Goal: Task Accomplishment & Management: Use online tool/utility

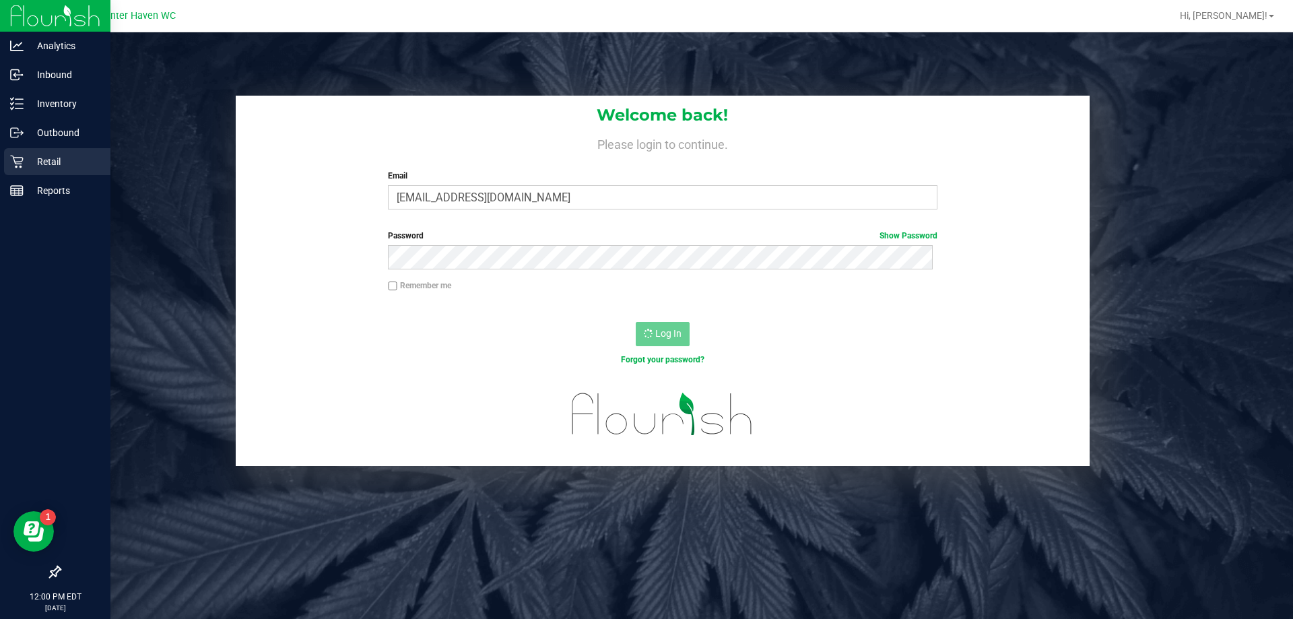
click at [23, 162] on icon at bounding box center [16, 161] width 13 height 13
click at [15, 129] on icon at bounding box center [16, 132] width 13 height 13
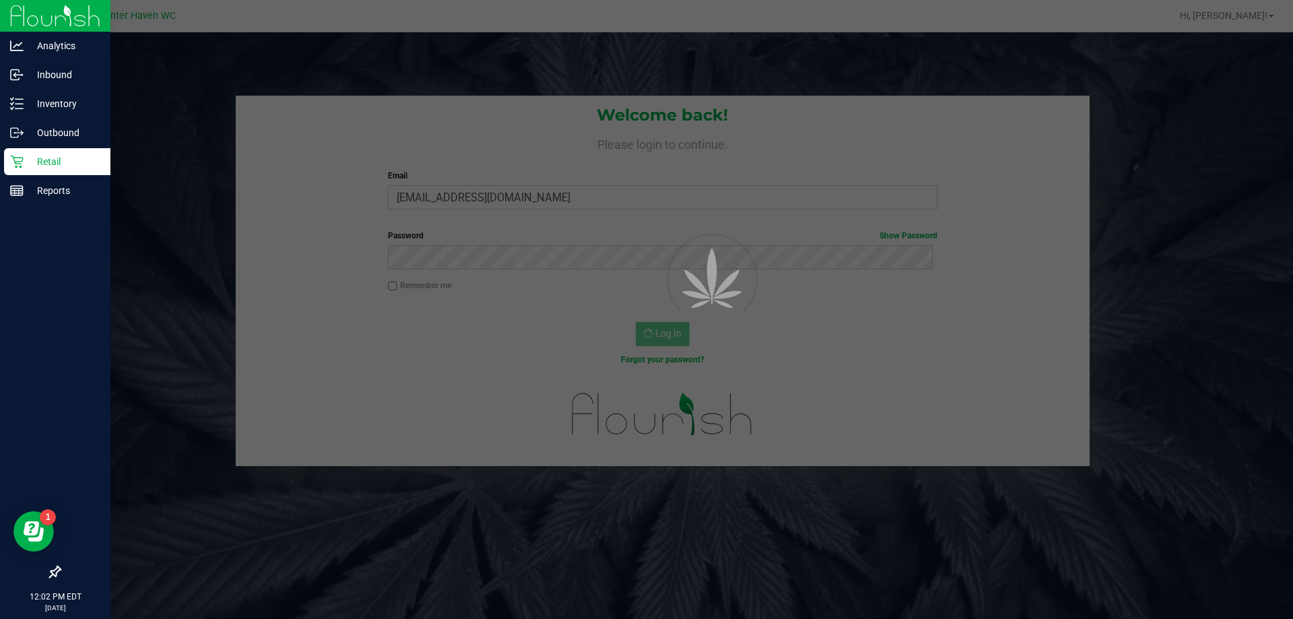
click at [67, 164] on p "Retail" at bounding box center [64, 162] width 81 height 16
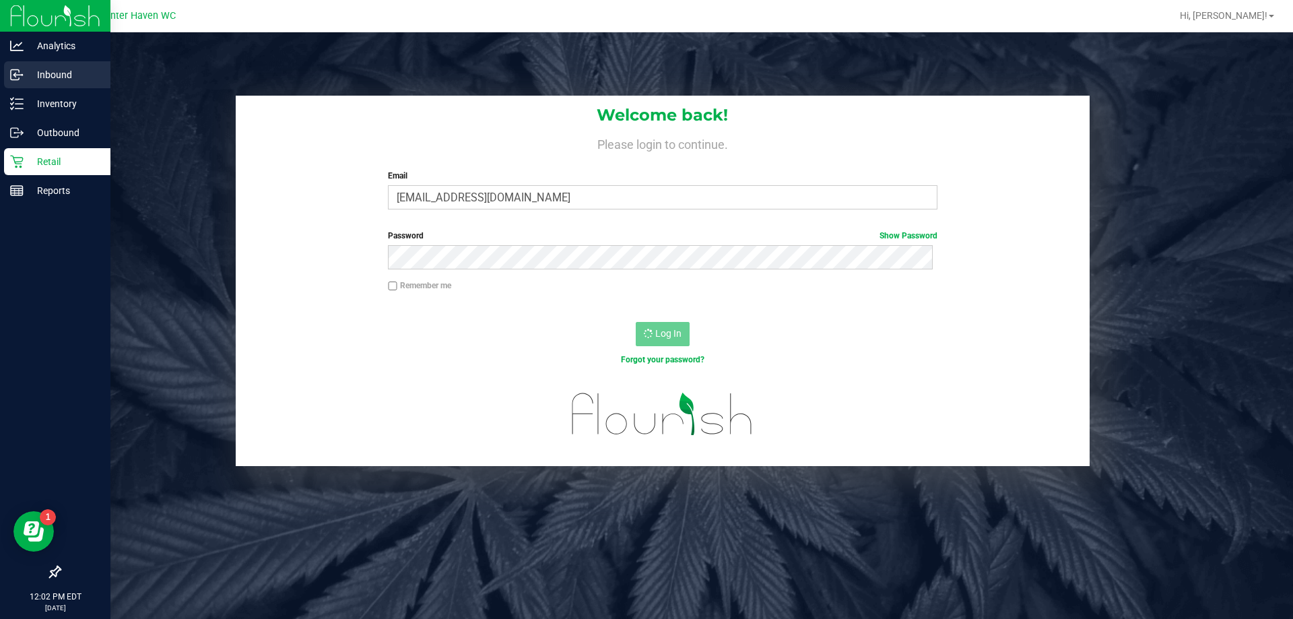
click at [19, 75] on line at bounding box center [17, 75] width 8 height 0
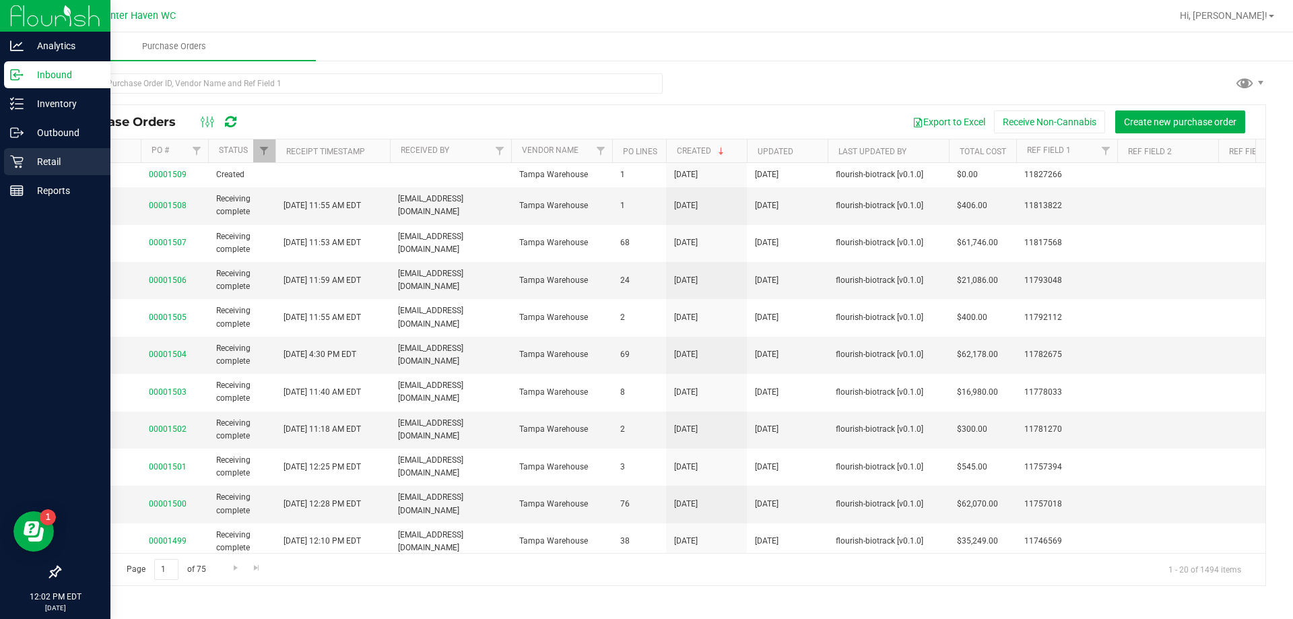
click at [50, 168] on p "Retail" at bounding box center [64, 162] width 81 height 16
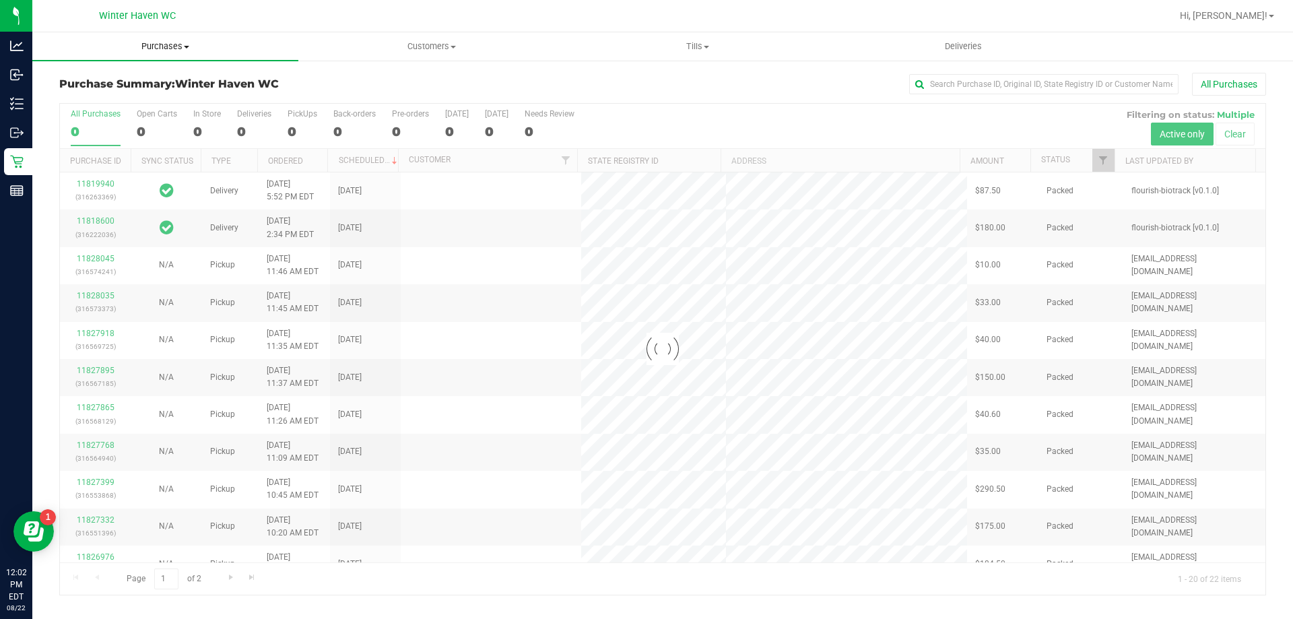
click at [160, 48] on span "Purchases" at bounding box center [165, 46] width 266 height 12
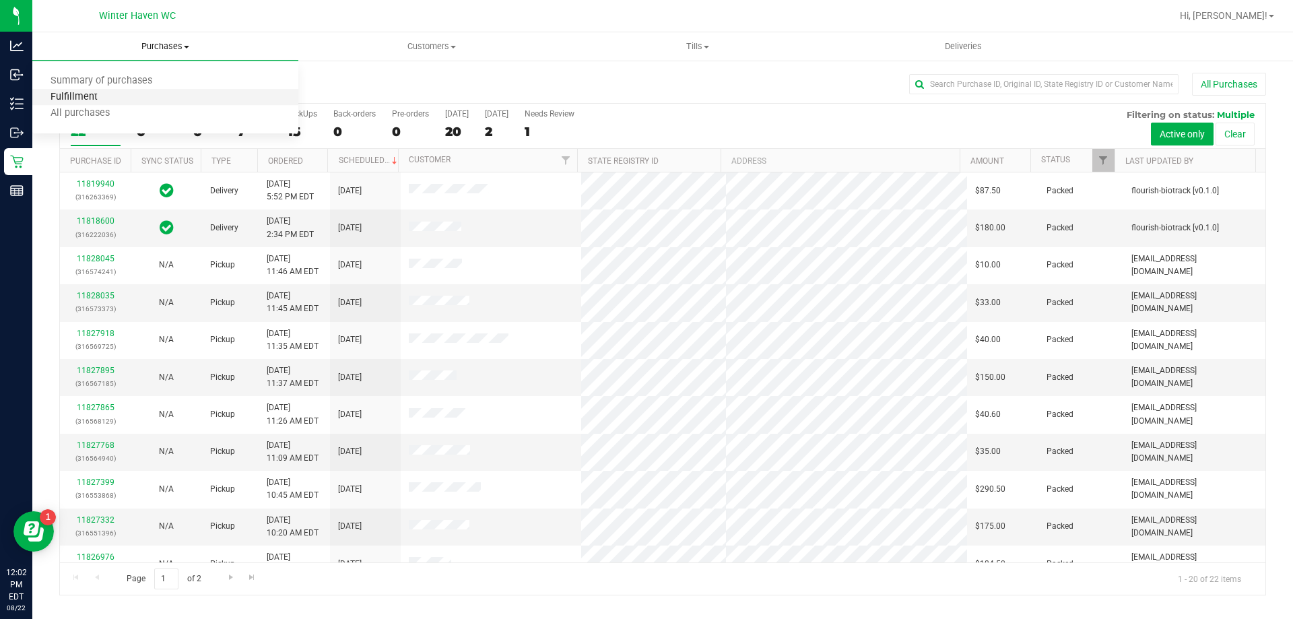
click at [65, 103] on span "Fulfillment" at bounding box center [73, 97] width 83 height 11
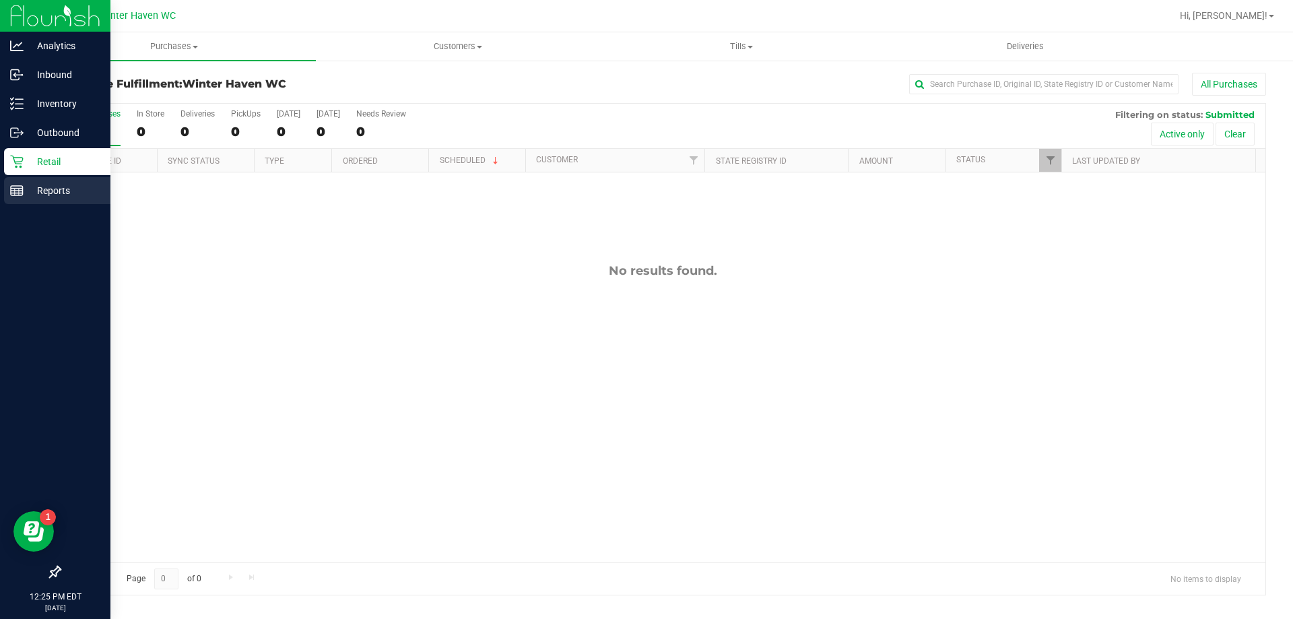
click at [12, 189] on line at bounding box center [17, 189] width 12 height 0
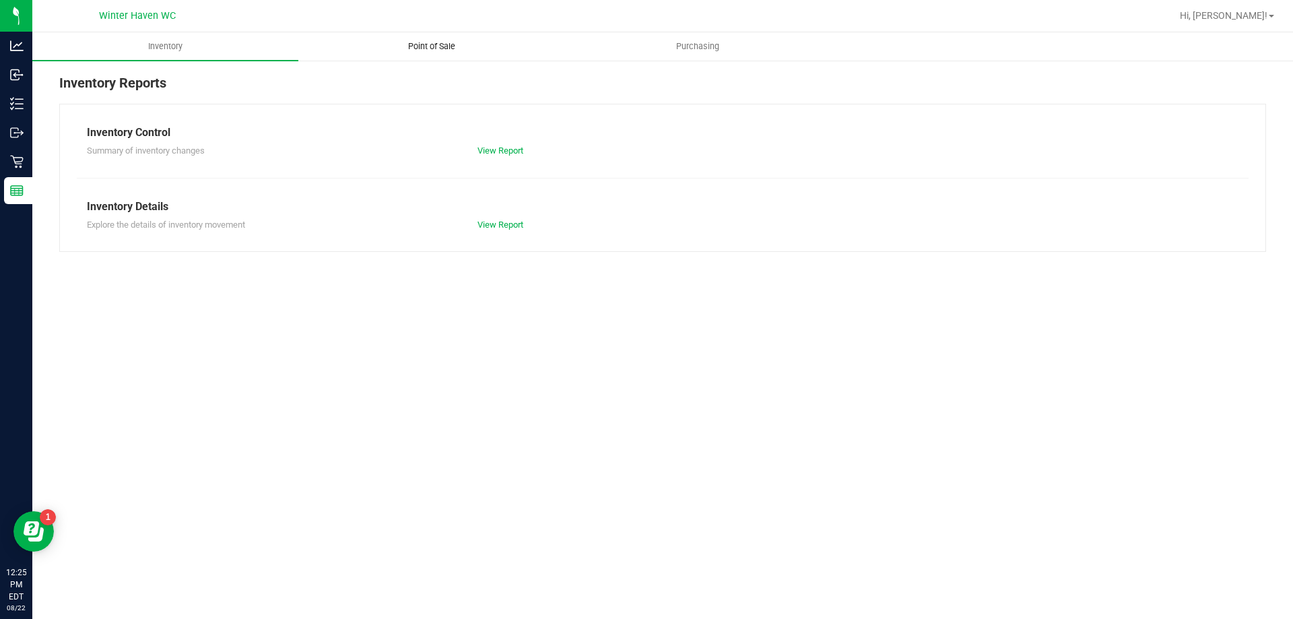
click at [439, 46] on span "Point of Sale" at bounding box center [431, 46] width 83 height 12
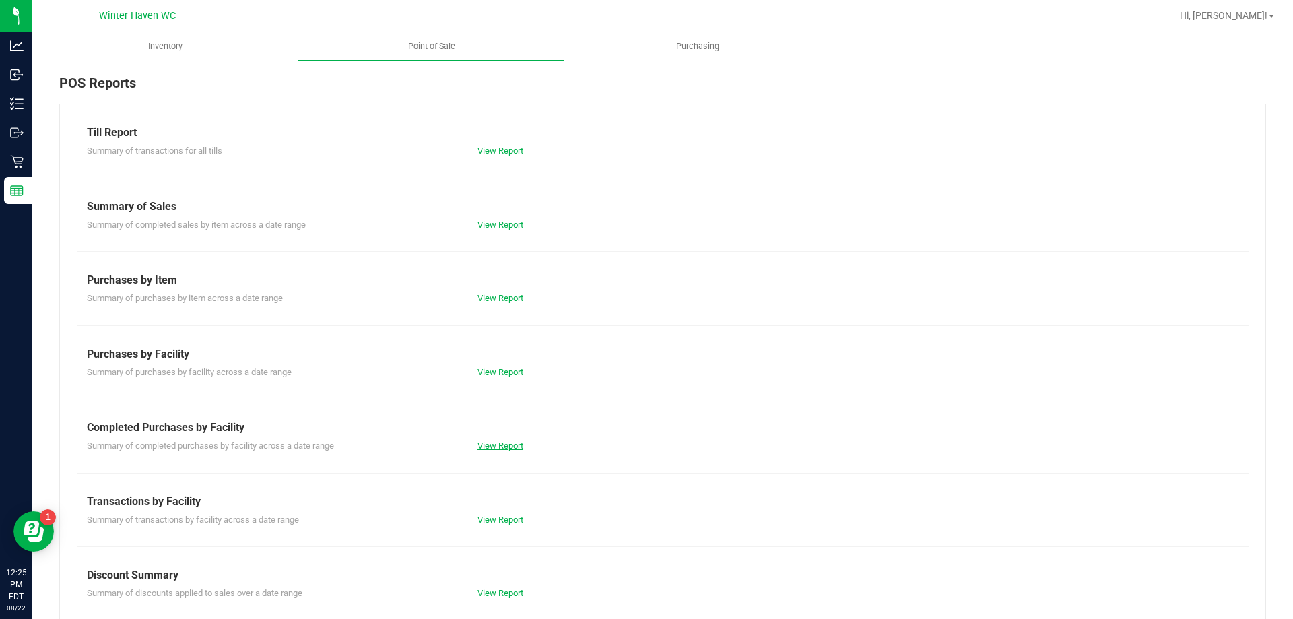
click at [503, 447] on link "View Report" at bounding box center [500, 445] width 46 height 10
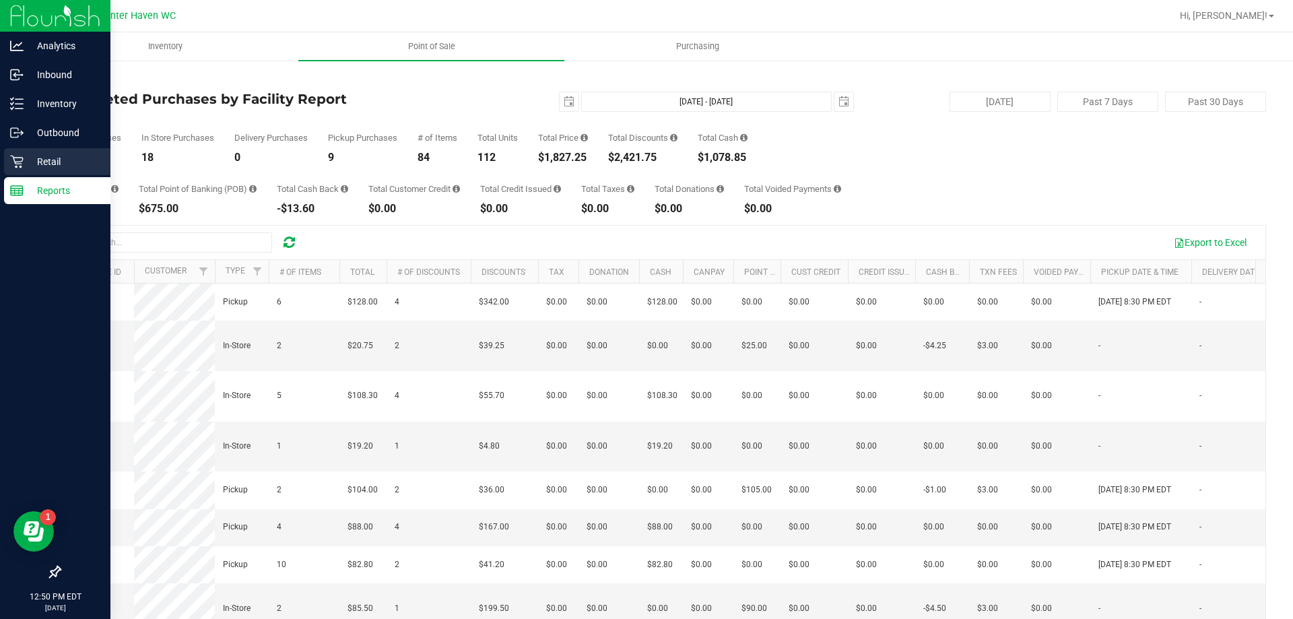
click at [22, 168] on div "Retail" at bounding box center [57, 161] width 106 height 27
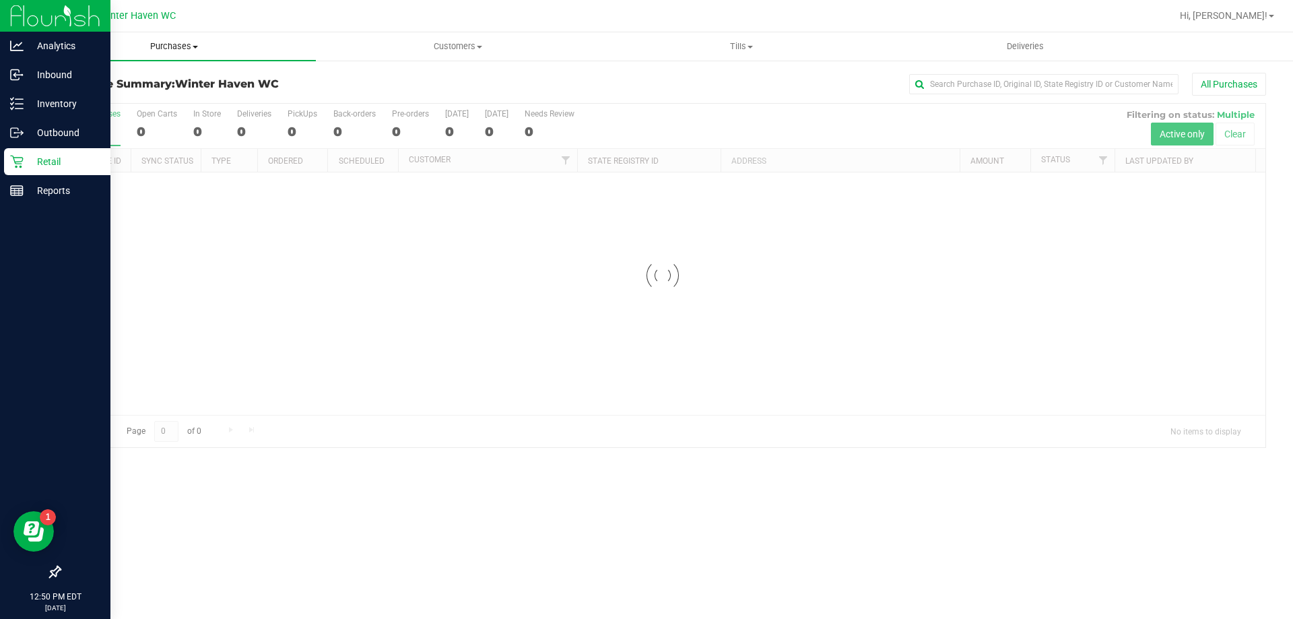
click at [167, 48] on span "Purchases" at bounding box center [173, 46] width 283 height 12
click at [113, 95] on span "Fulfillment" at bounding box center [73, 97] width 83 height 11
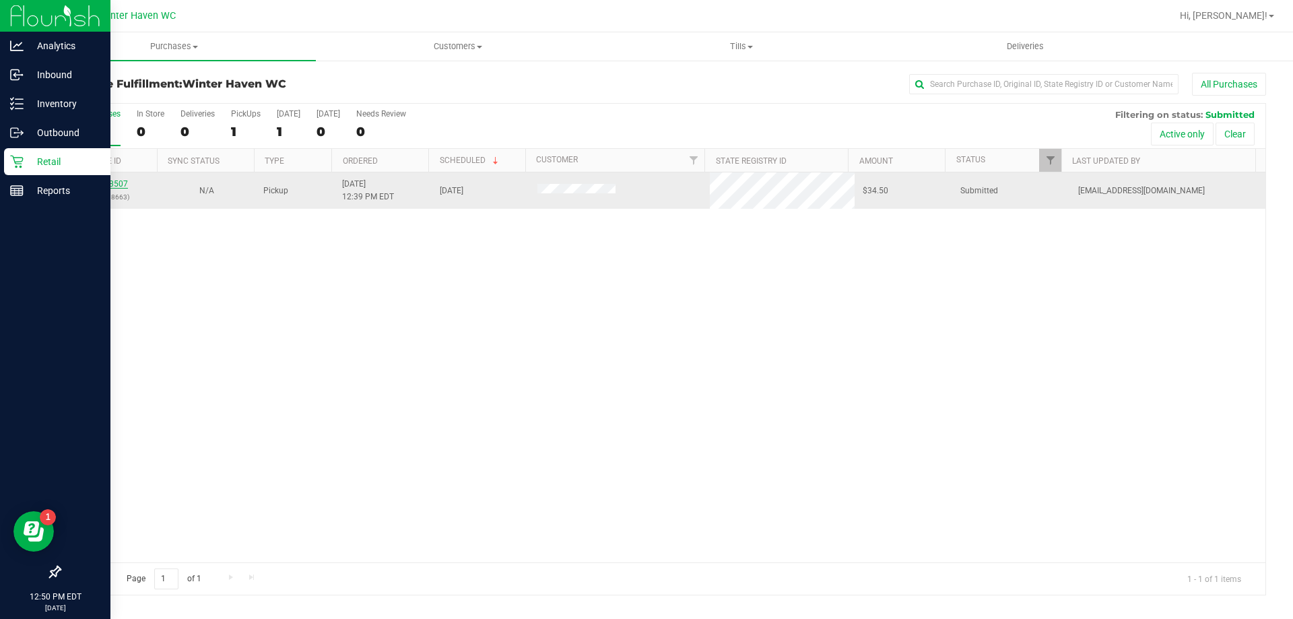
click at [96, 182] on link "11828507" at bounding box center [109, 183] width 38 height 9
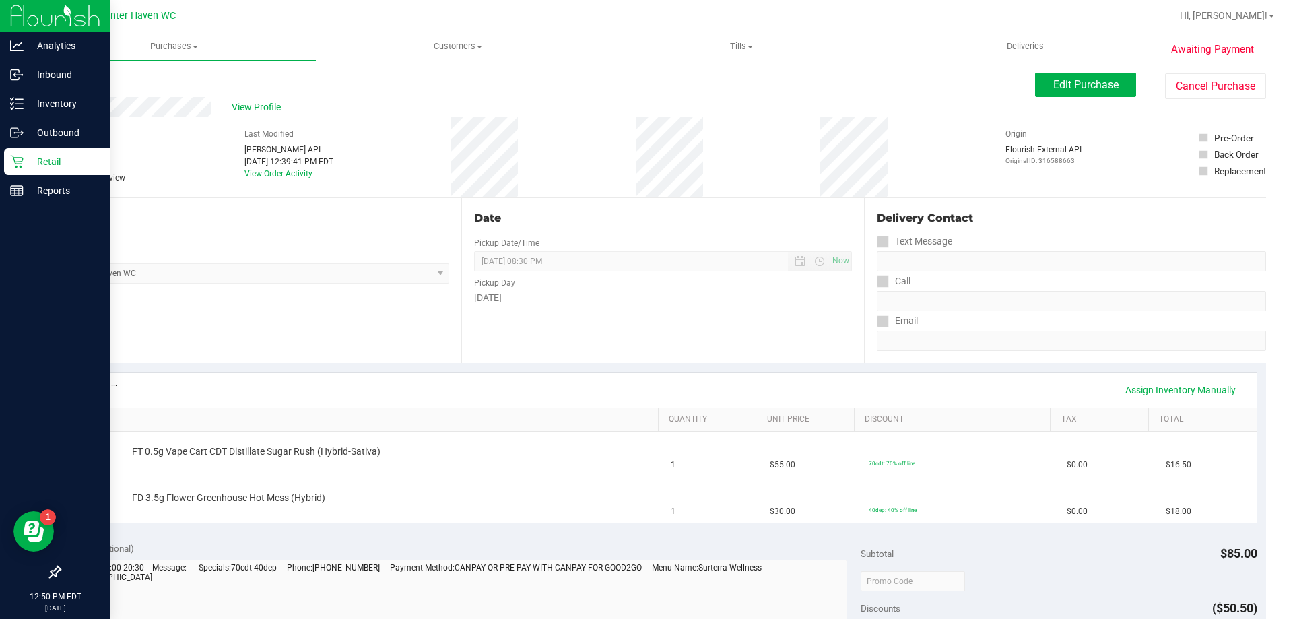
scroll to position [67, 0]
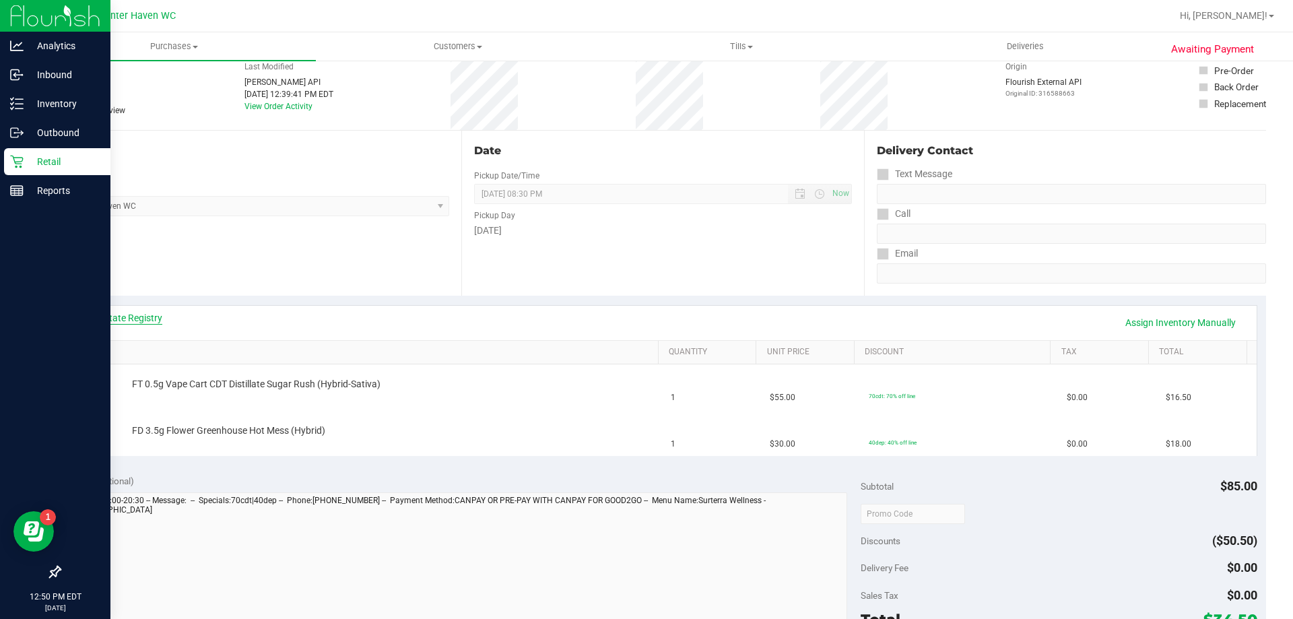
click at [131, 320] on link "View State Registry" at bounding box center [121, 317] width 81 height 13
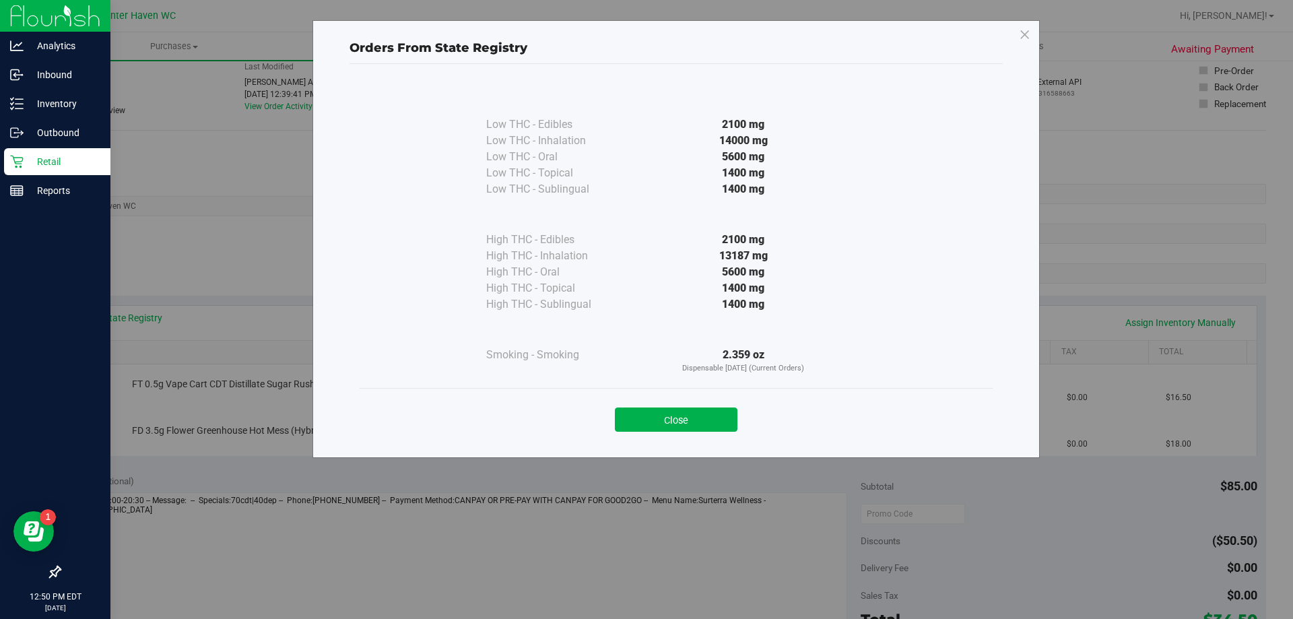
click at [689, 432] on div "Close" at bounding box center [676, 415] width 633 height 55
click at [716, 423] on button "Close" at bounding box center [676, 419] width 123 height 24
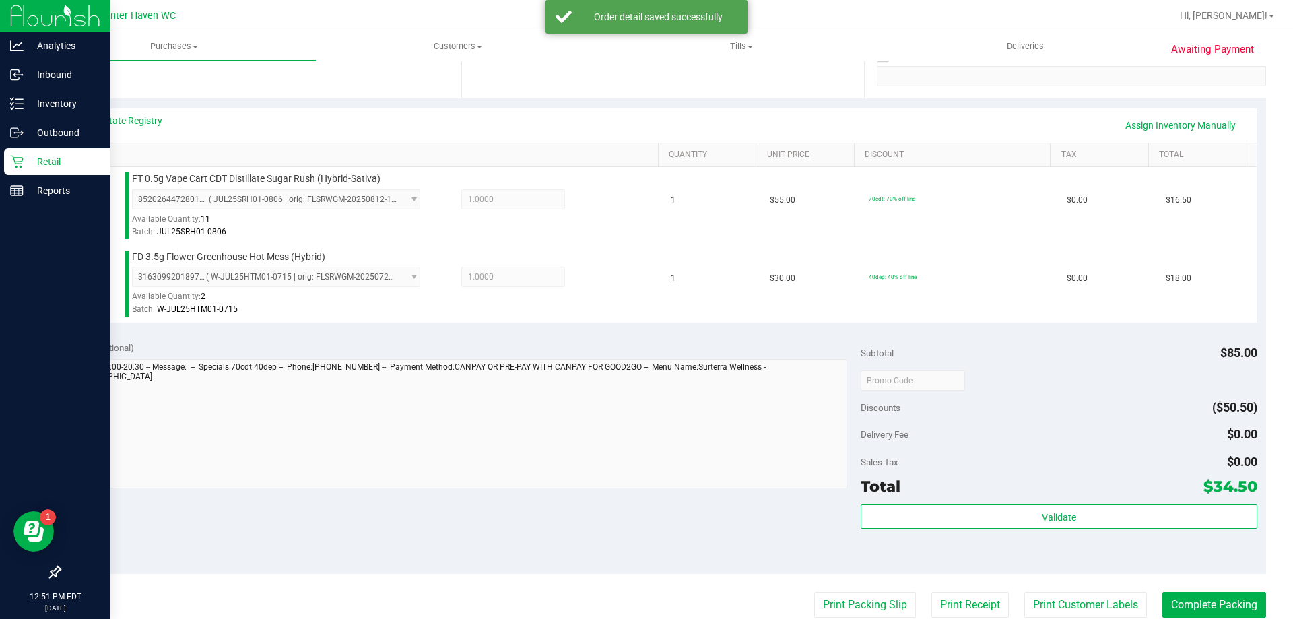
scroll to position [269, 0]
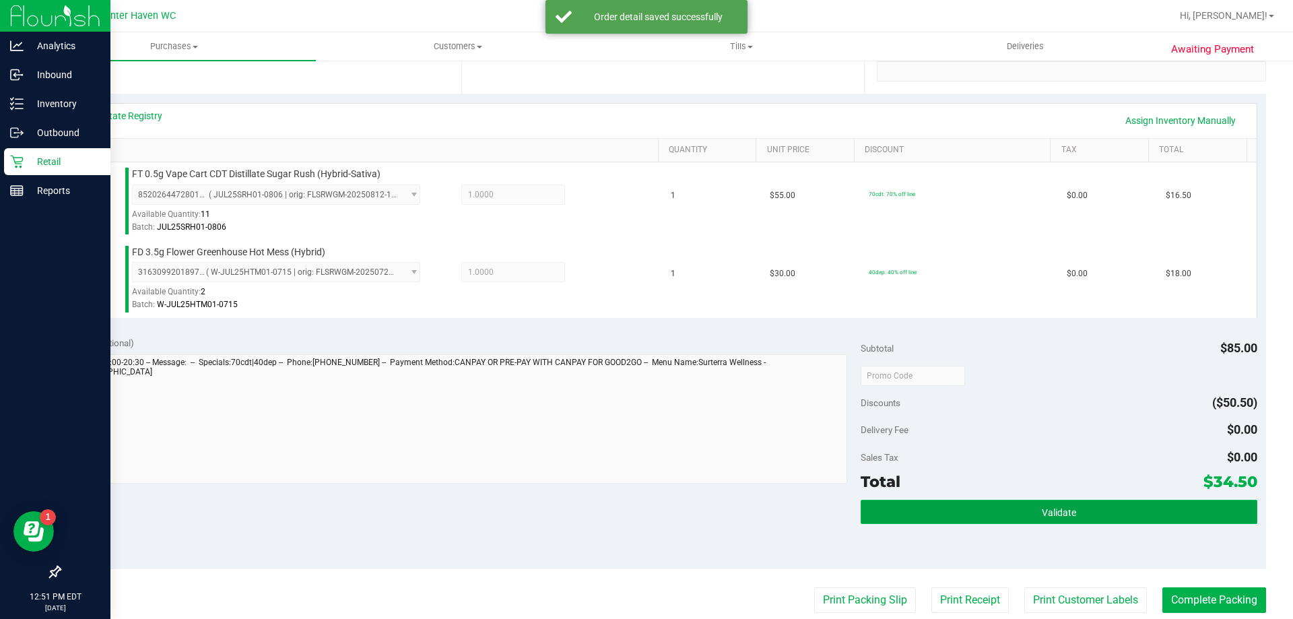
click at [1042, 516] on span "Validate" at bounding box center [1059, 512] width 34 height 11
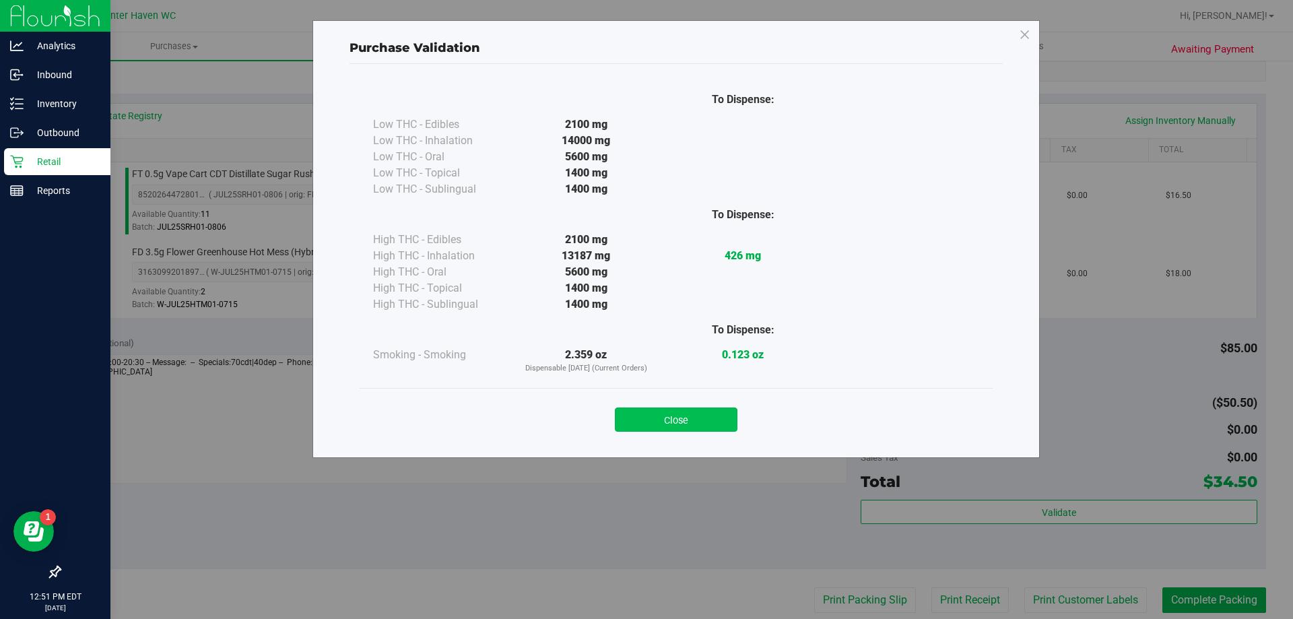
click at [691, 425] on button "Close" at bounding box center [676, 419] width 123 height 24
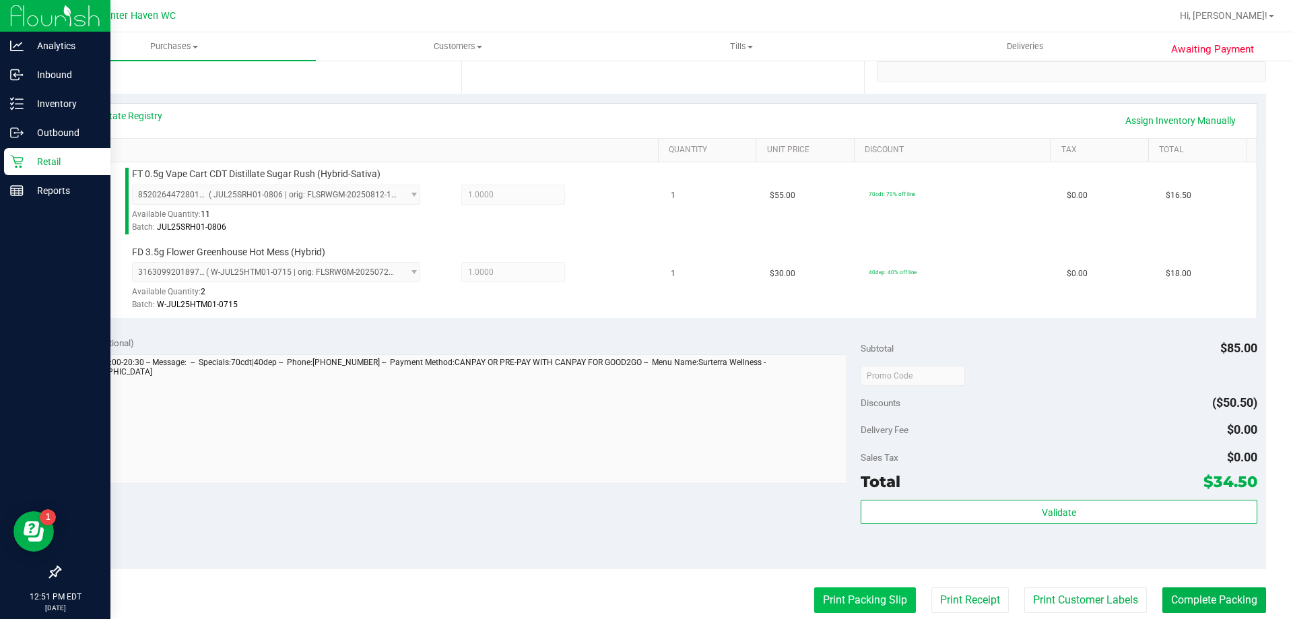
click at [856, 604] on button "Print Packing Slip" at bounding box center [865, 600] width 102 height 26
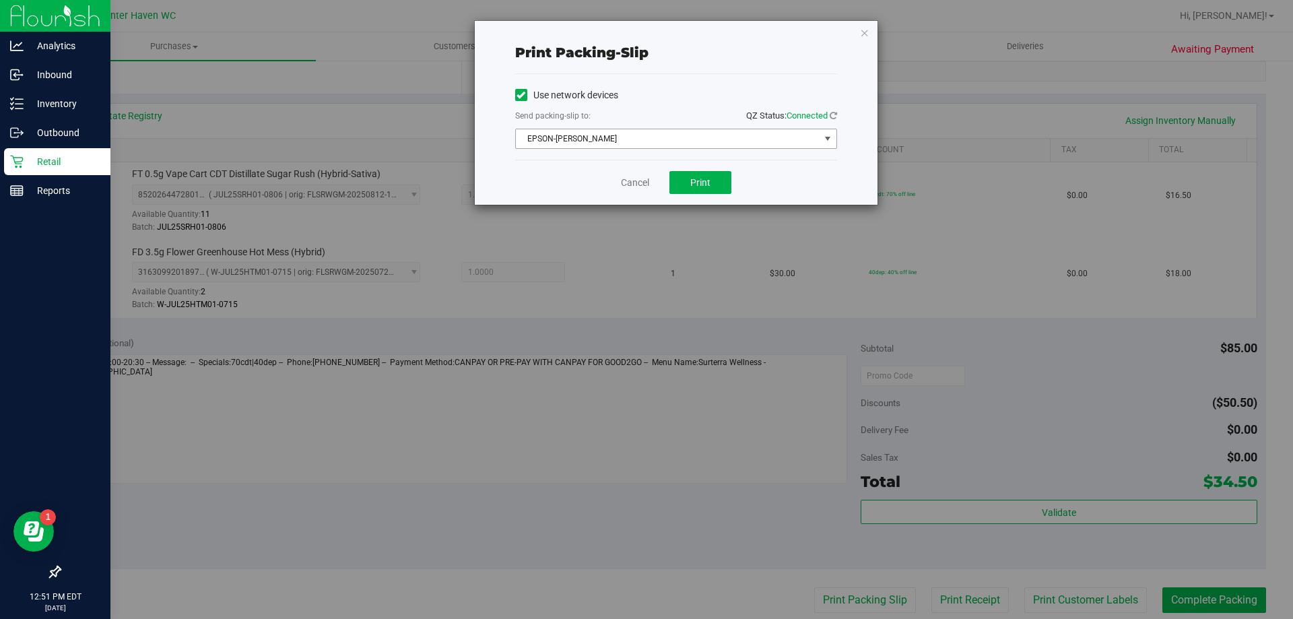
click at [727, 102] on div "Use network devices" at bounding box center [676, 95] width 322 height 20
click at [718, 143] on span "EPSON-JAMES BUCHANAN" at bounding box center [668, 138] width 304 height 19
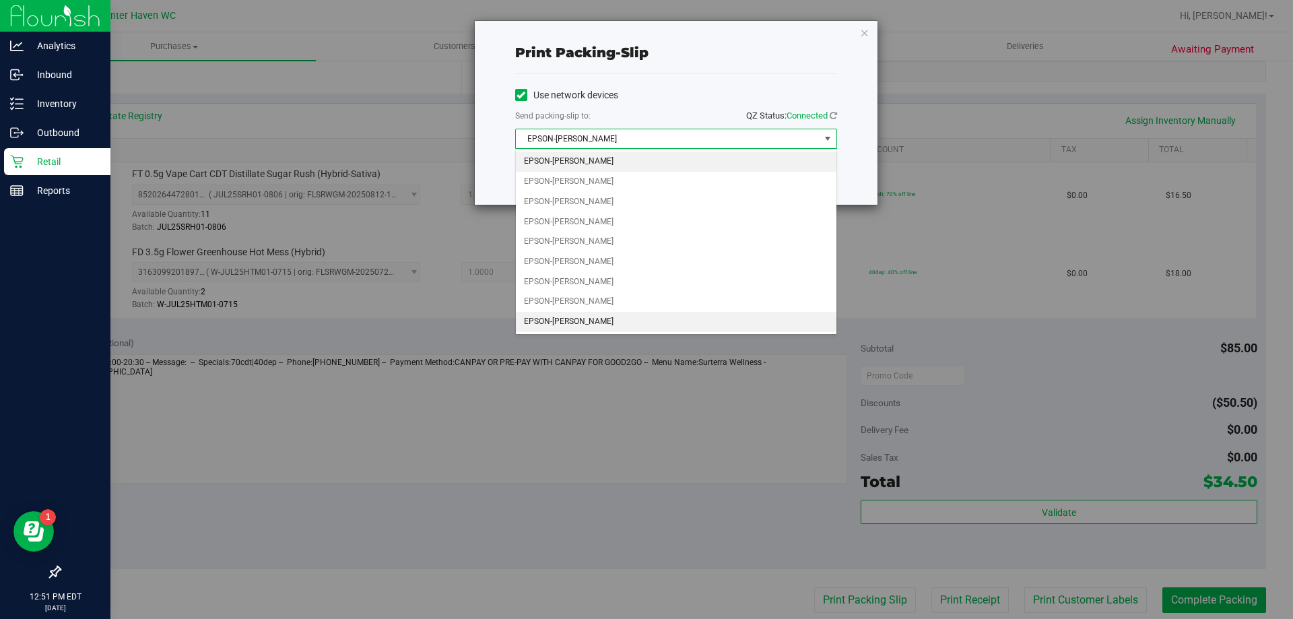
click at [617, 323] on li "EPSON-JEAN-YU" at bounding box center [676, 322] width 320 height 20
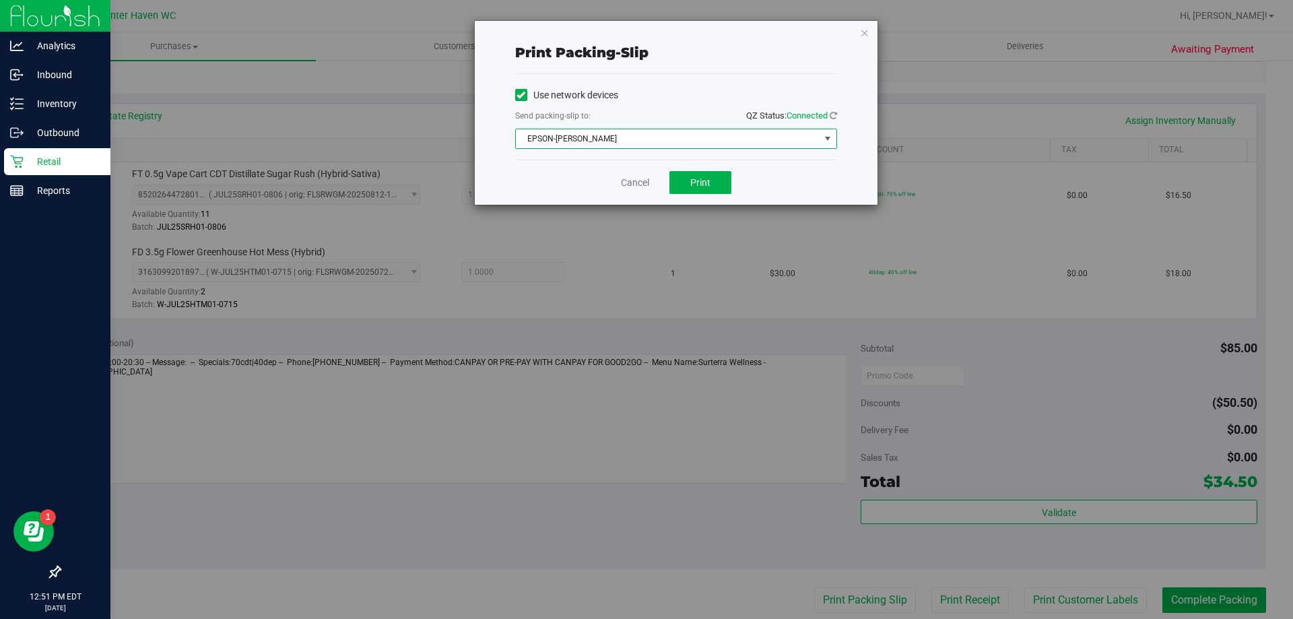
click at [708, 168] on div "Cancel Print" at bounding box center [676, 182] width 322 height 45
click at [705, 182] on span "Print" at bounding box center [700, 182] width 20 height 11
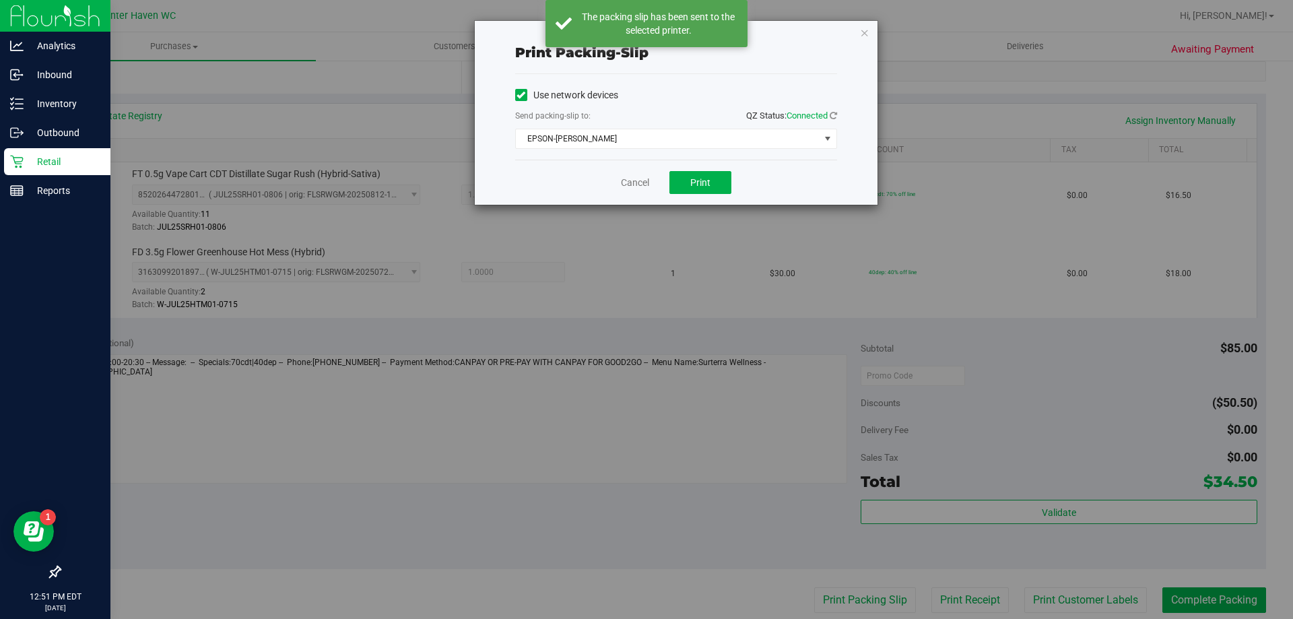
click at [627, 174] on div "Cancel Print" at bounding box center [676, 182] width 322 height 45
click at [628, 177] on div "Cancel Print" at bounding box center [676, 182] width 322 height 45
click at [630, 184] on link "Cancel" at bounding box center [635, 183] width 28 height 14
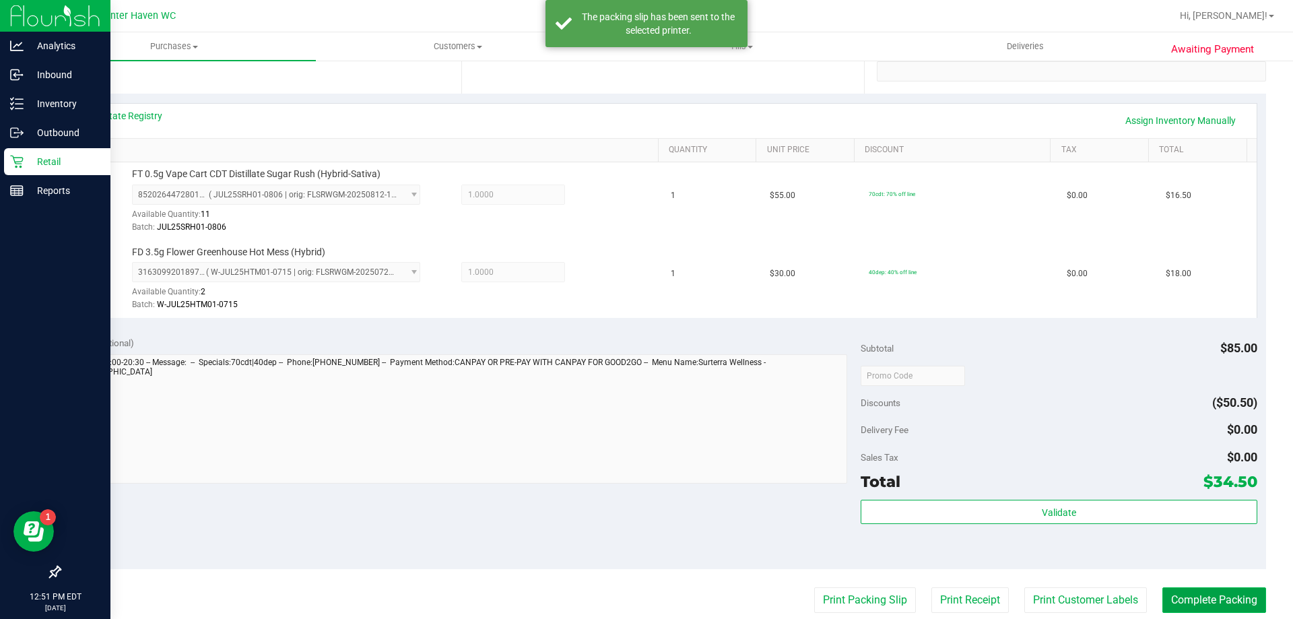
click at [1196, 596] on button "Complete Packing" at bounding box center [1214, 600] width 104 height 26
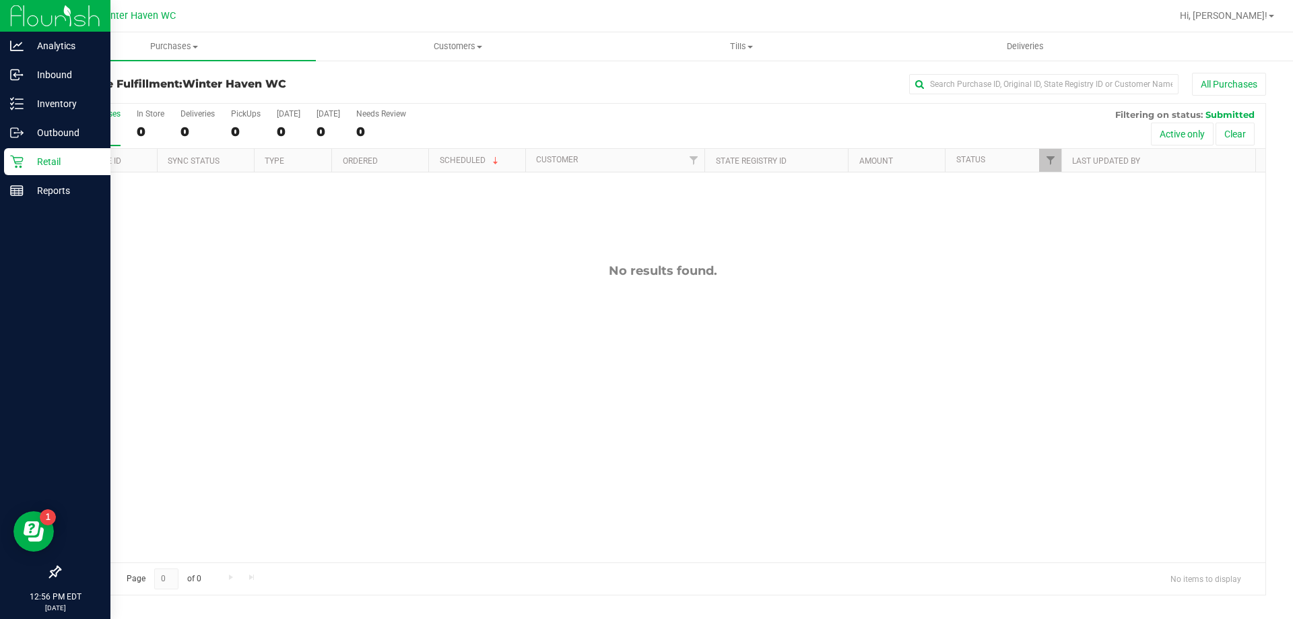
click at [1240, 8] on div "Hi, [PERSON_NAME]!" at bounding box center [1226, 16] width 105 height 24
click at [1240, 9] on link "Hi, [PERSON_NAME]!" at bounding box center [1226, 16] width 105 height 14
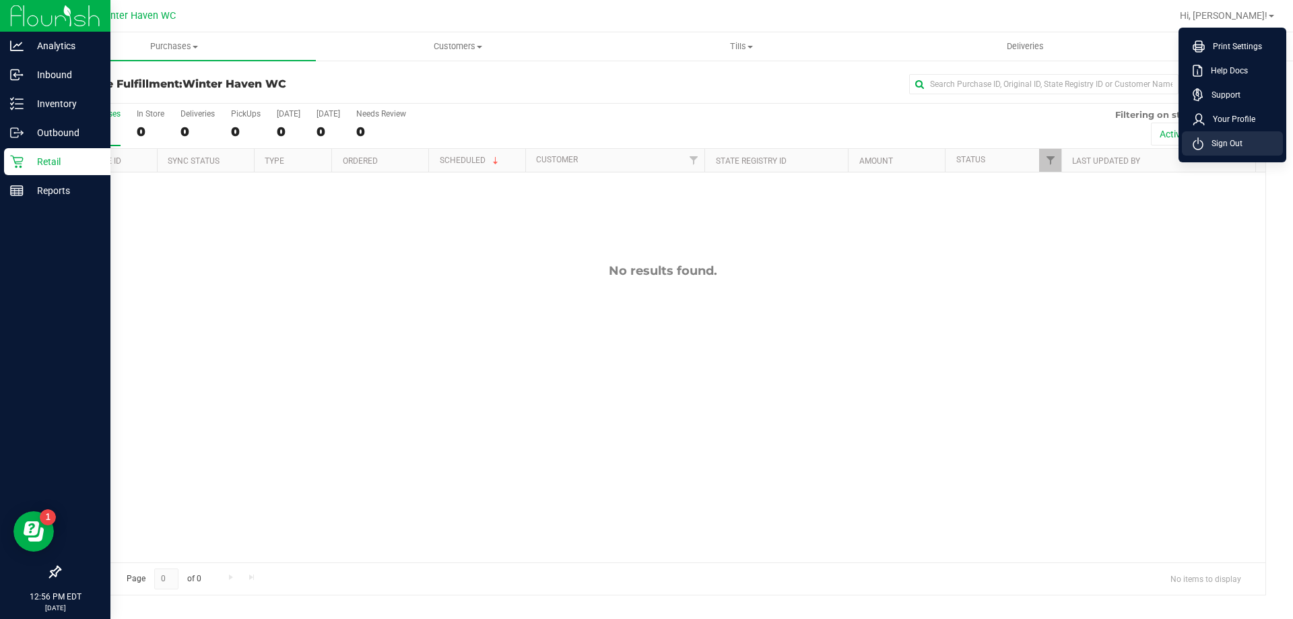
click at [1242, 149] on li "Sign Out" at bounding box center [1232, 143] width 101 height 24
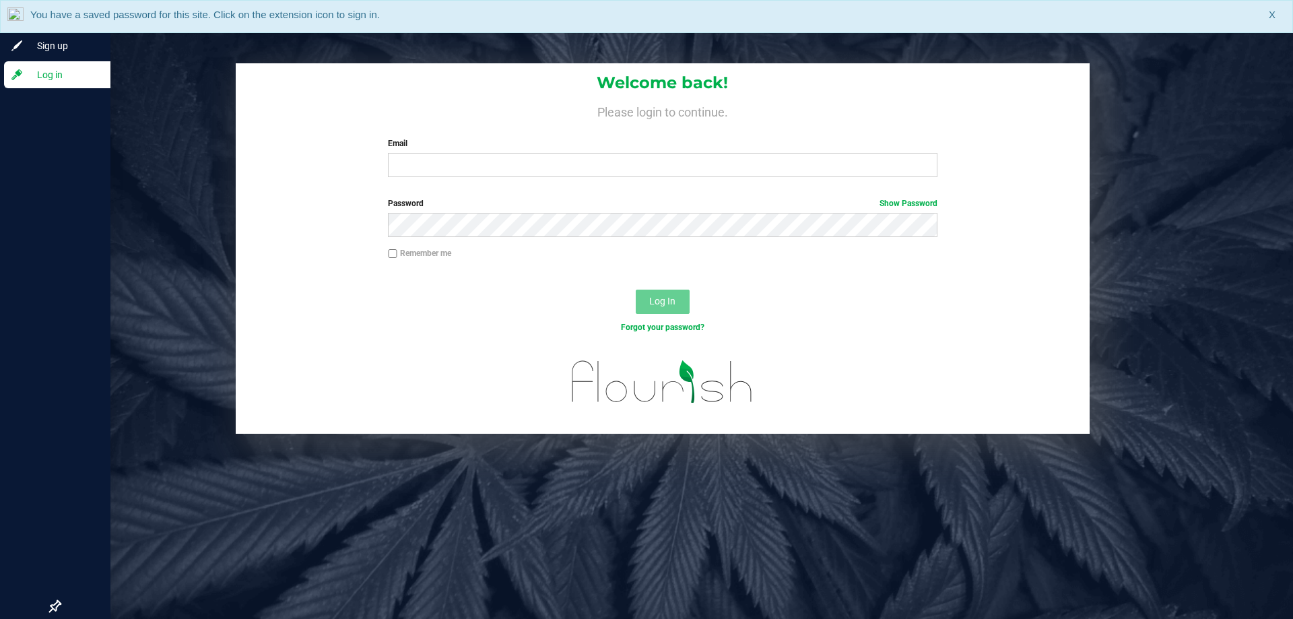
click at [466, 95] on div "Welcome back! Please login to continue. Email Required Please format your email…" at bounding box center [663, 125] width 854 height 125
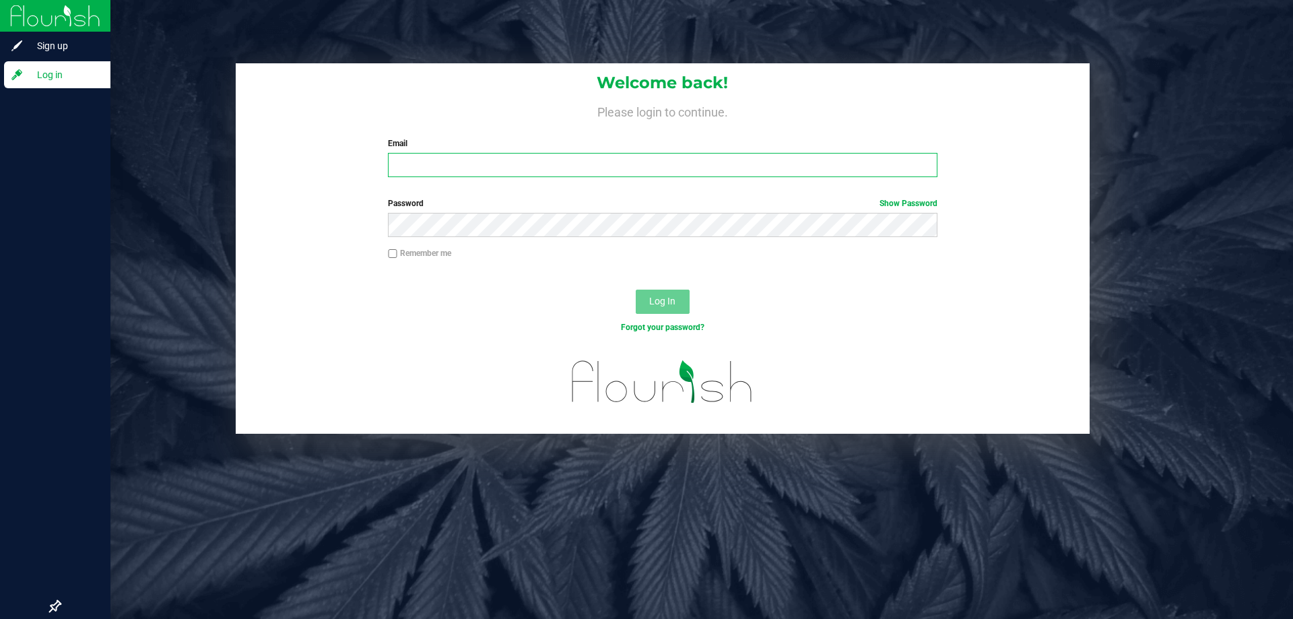
click at [509, 168] on input "Email" at bounding box center [662, 165] width 549 height 24
type input "abalfour@liveparallel.com"
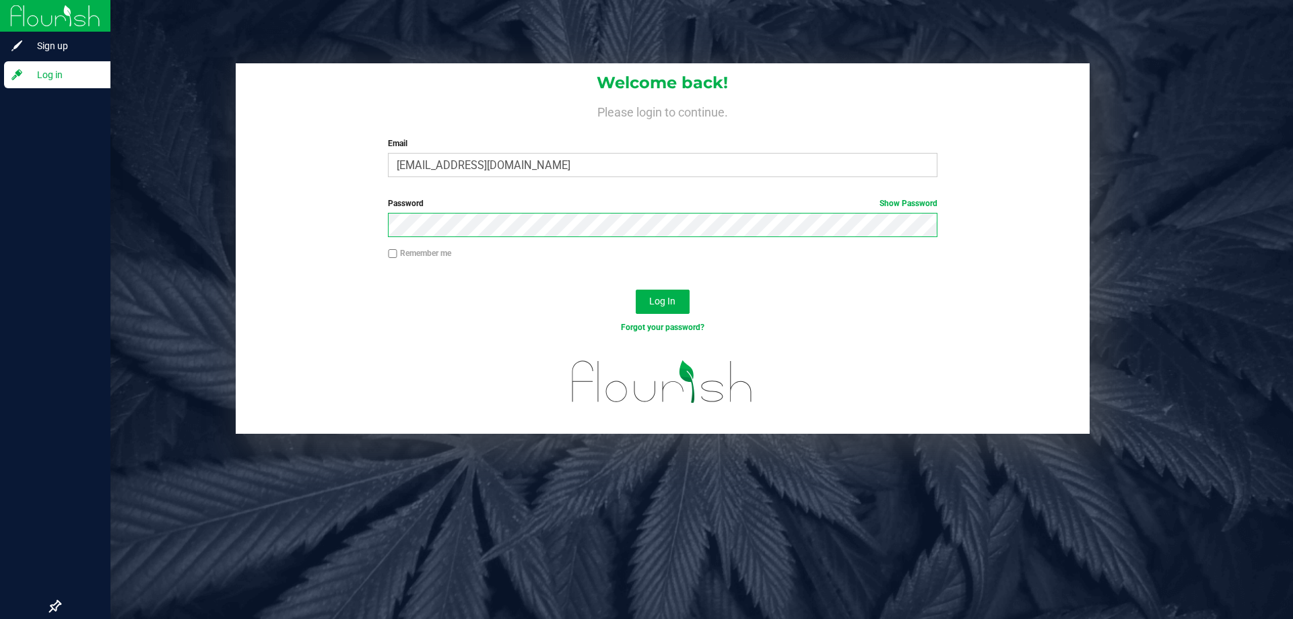
click at [636, 289] on button "Log In" at bounding box center [663, 301] width 54 height 24
